Goal: Obtain resource: Download file/media

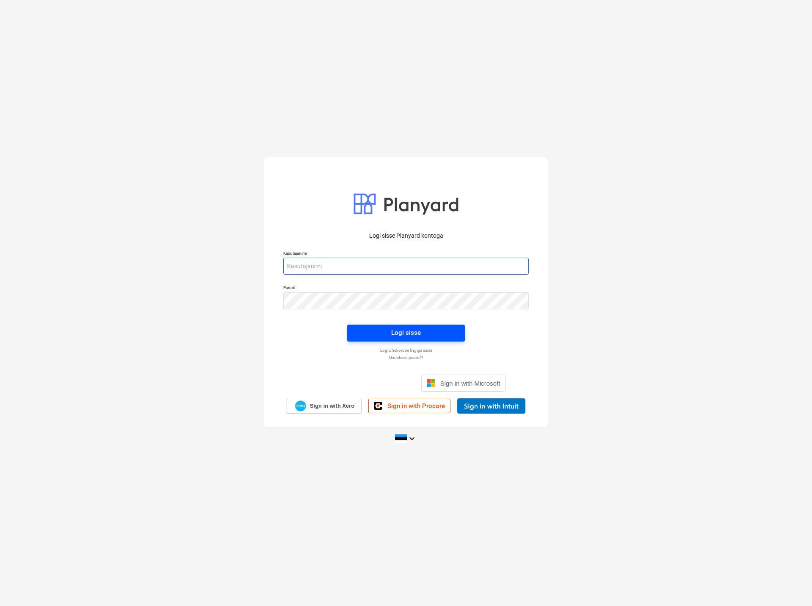
type input "[EMAIL_ADDRESS][DOMAIN_NAME]"
click at [415, 335] on div "Logi sisse" at bounding box center [406, 332] width 30 height 11
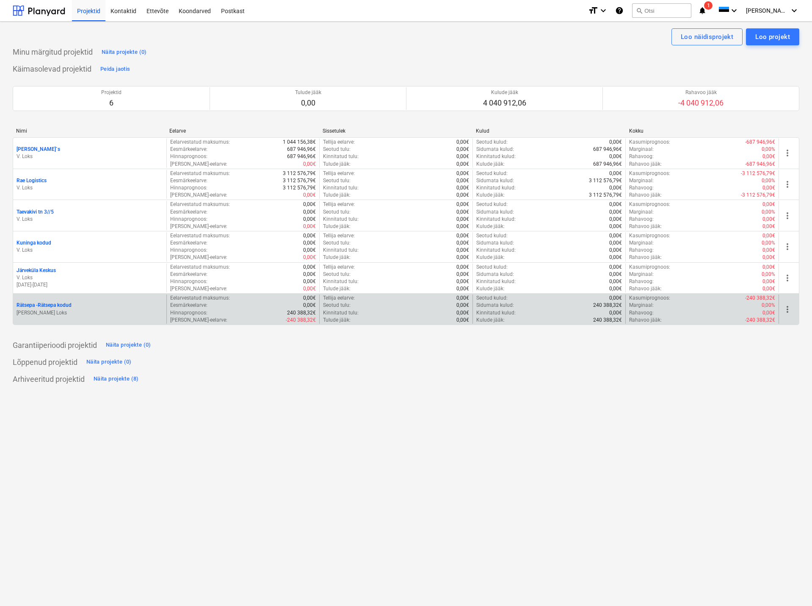
click at [55, 303] on p "Rätsepa - Rätsepa kodud" at bounding box center [44, 305] width 55 height 7
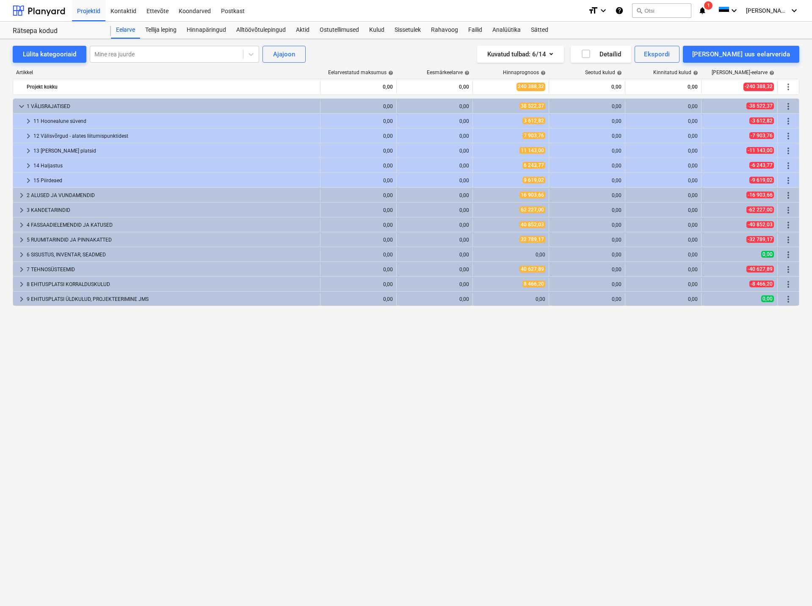
click at [170, 70] on div "Artikkel" at bounding box center [167, 72] width 308 height 6
click at [202, 68] on div "Artikkel Eelarvestatud maksumus help Eesmärkeelarve help Hinnaprognoos help Seo…" at bounding box center [406, 322] width 787 height 518
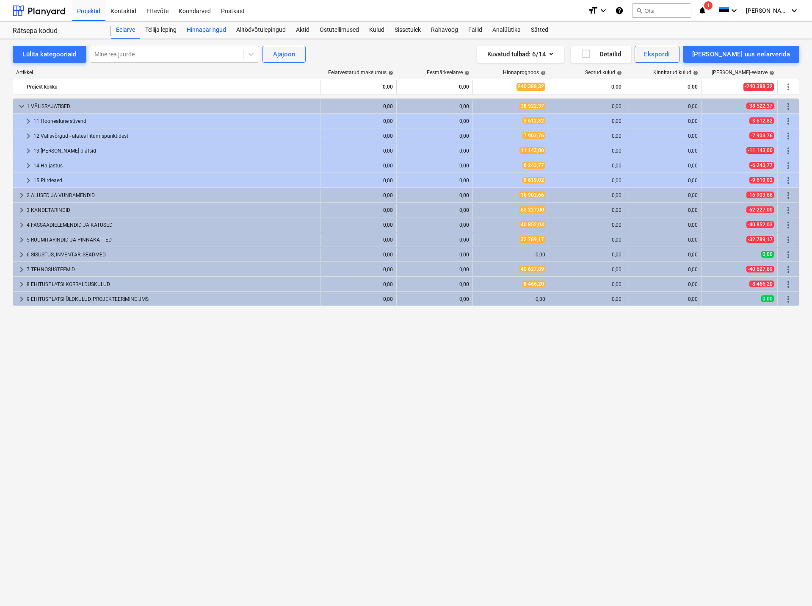
click at [208, 28] on div "Hinnapäringud" at bounding box center [207, 30] width 50 height 17
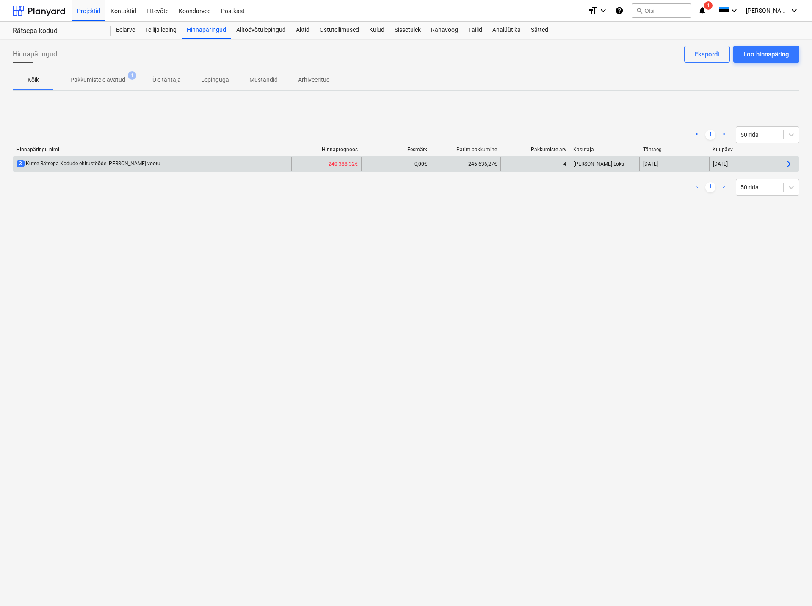
click at [94, 158] on div "3 Kutse Rätsepa Kodude ehitustööde [PERSON_NAME] vooru" at bounding box center [152, 164] width 278 height 14
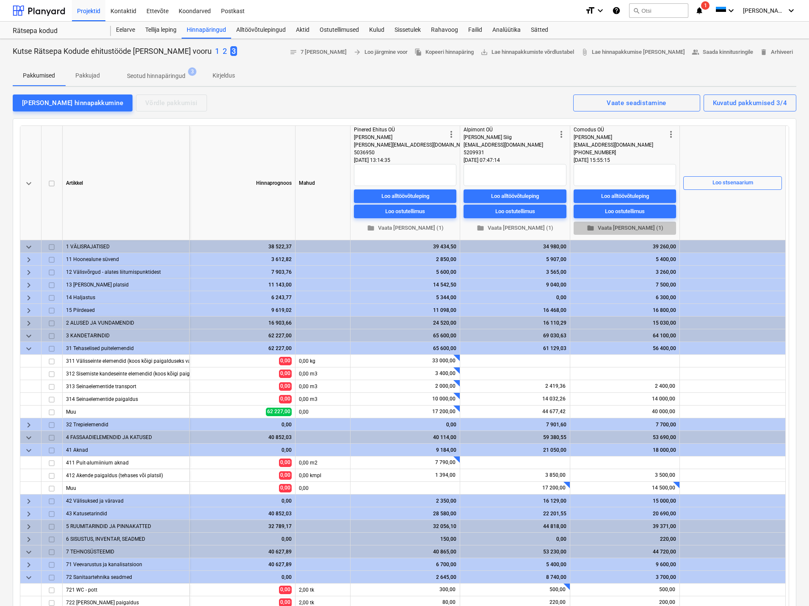
click at [622, 227] on span "folder Vaata [PERSON_NAME] (1)" at bounding box center [625, 228] width 96 height 10
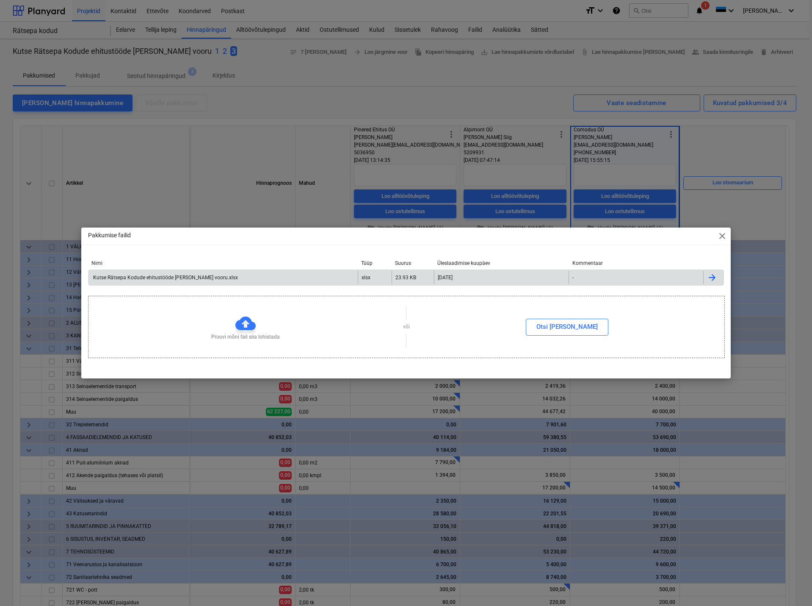
click at [126, 274] on div "Kutse Rätsepa Kodude ehitustööde [PERSON_NAME] vooru.xlsx" at bounding box center [223, 278] width 269 height 14
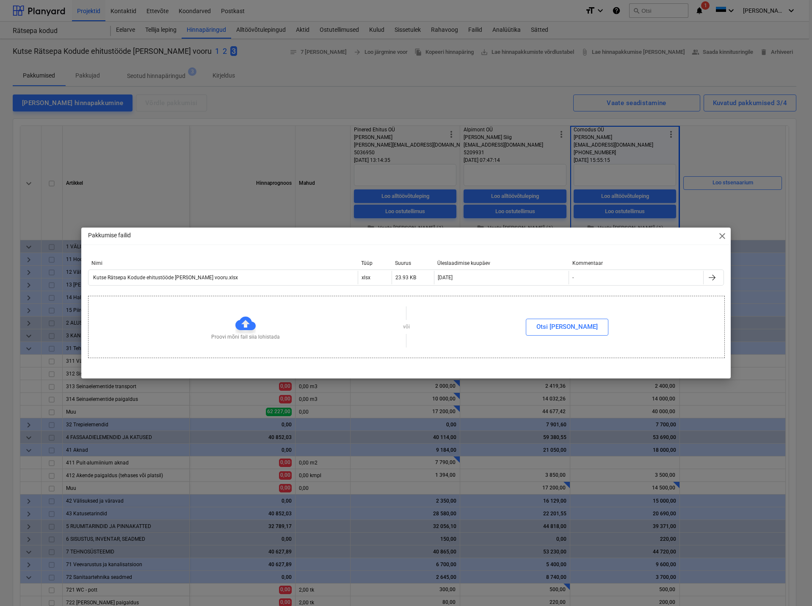
click at [724, 236] on span "close" at bounding box center [722, 236] width 10 height 10
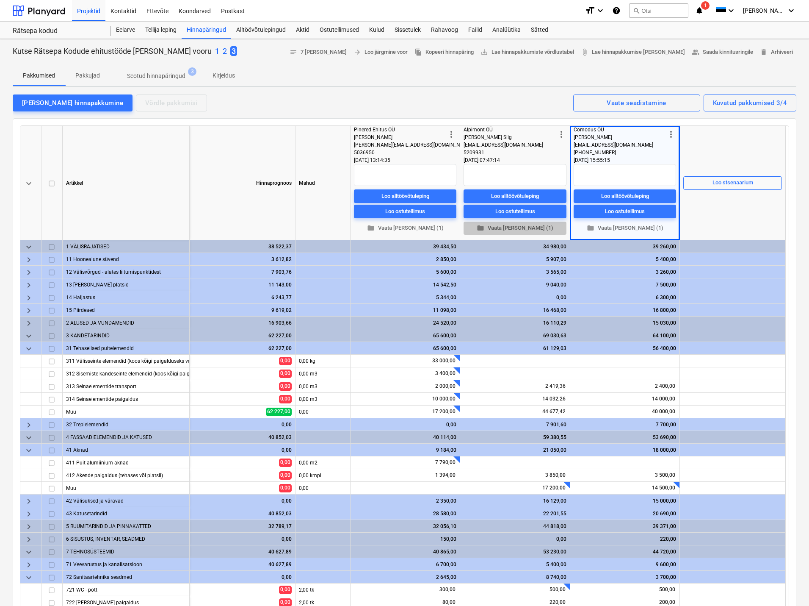
click at [516, 225] on span "folder Vaata [PERSON_NAME] (1)" at bounding box center [515, 228] width 96 height 10
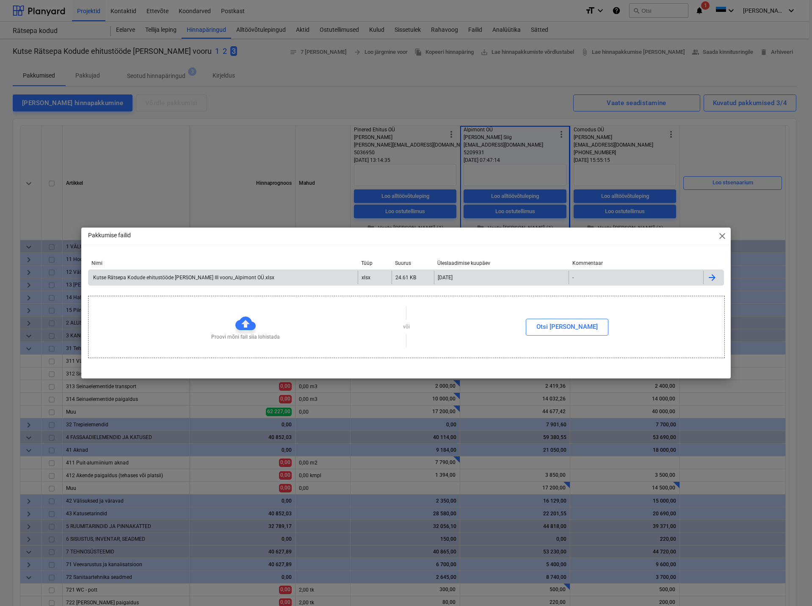
click at [193, 277] on div "Kutse Rätsepa Kodude ehitustööde [PERSON_NAME] III vooru_Alpimont OÜ.xlsx" at bounding box center [183, 277] width 183 height 6
click at [725, 237] on span "close" at bounding box center [722, 236] width 10 height 10
